Goal: Navigation & Orientation: Find specific page/section

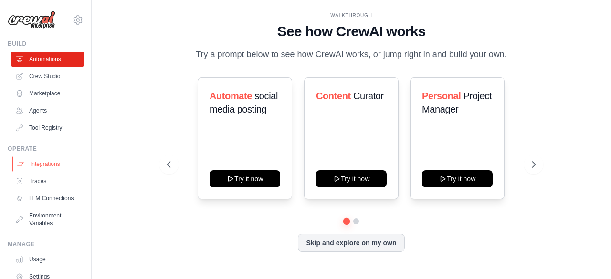
click at [42, 166] on link "Integrations" at bounding box center [48, 164] width 72 height 15
click at [50, 74] on link "Crew Studio" at bounding box center [48, 76] width 72 height 15
